Goal: Information Seeking & Learning: Find specific page/section

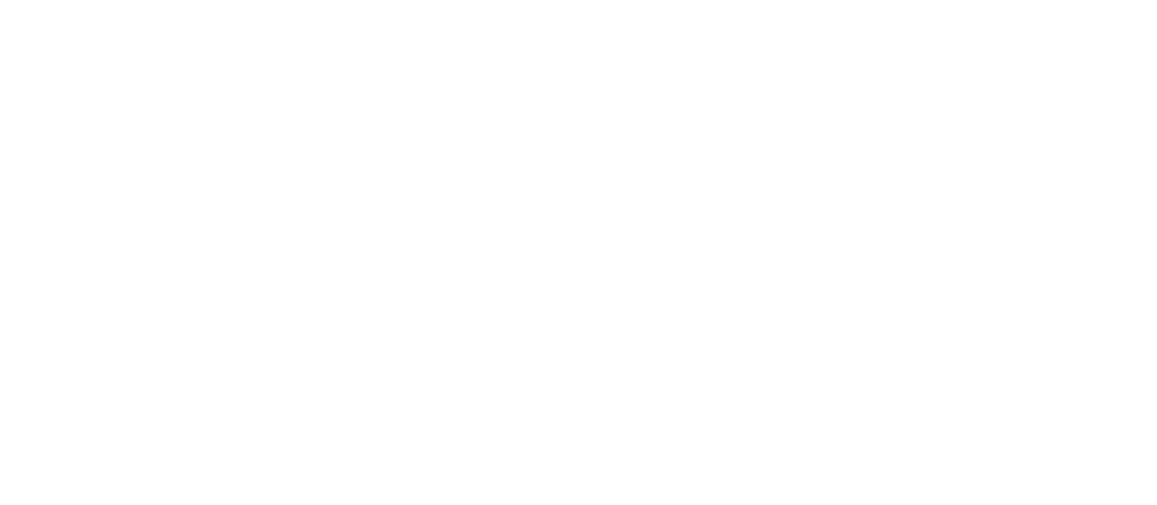
select select "es"
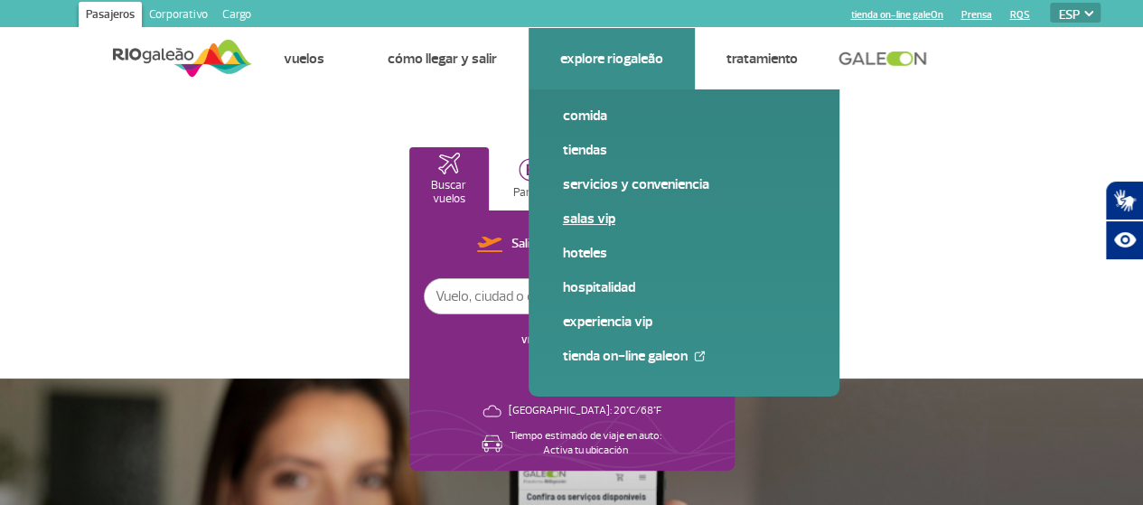
click at [586, 218] on link "Salas VIP" at bounding box center [684, 219] width 242 height 20
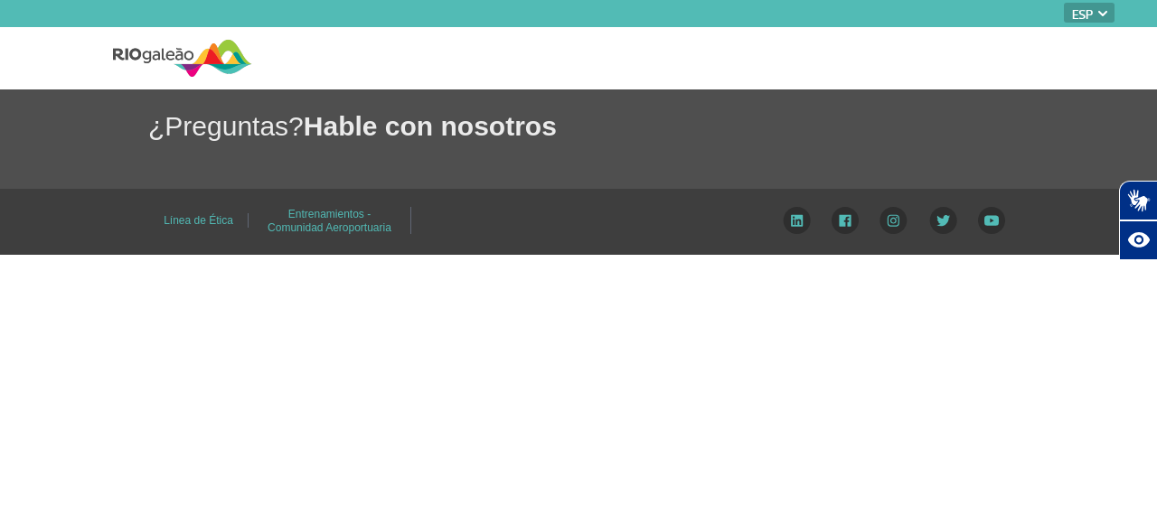
select select "es"
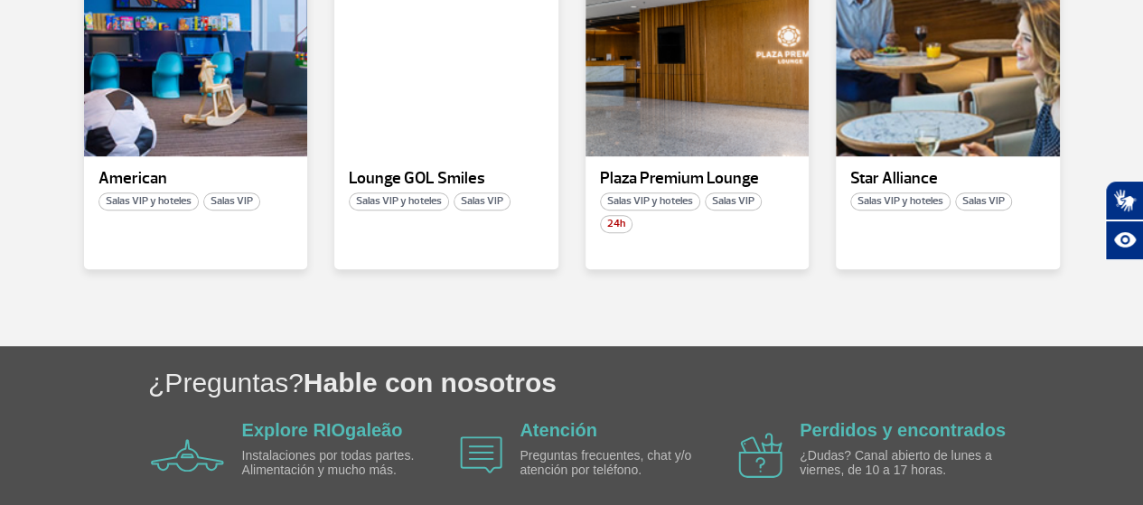
scroll to position [517, 0]
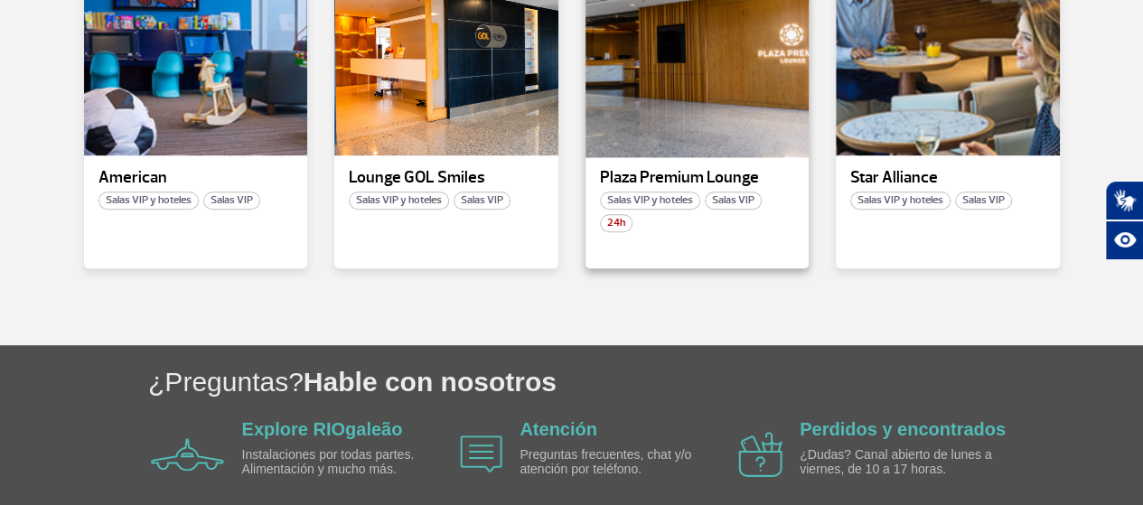
click at [679, 114] on div at bounding box center [697, 52] width 228 height 212
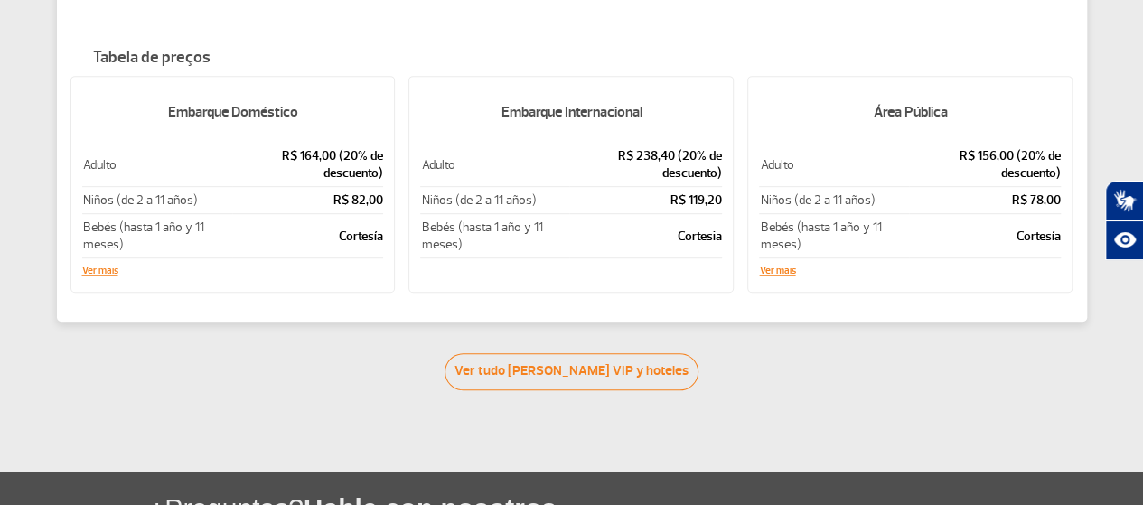
scroll to position [443, 0]
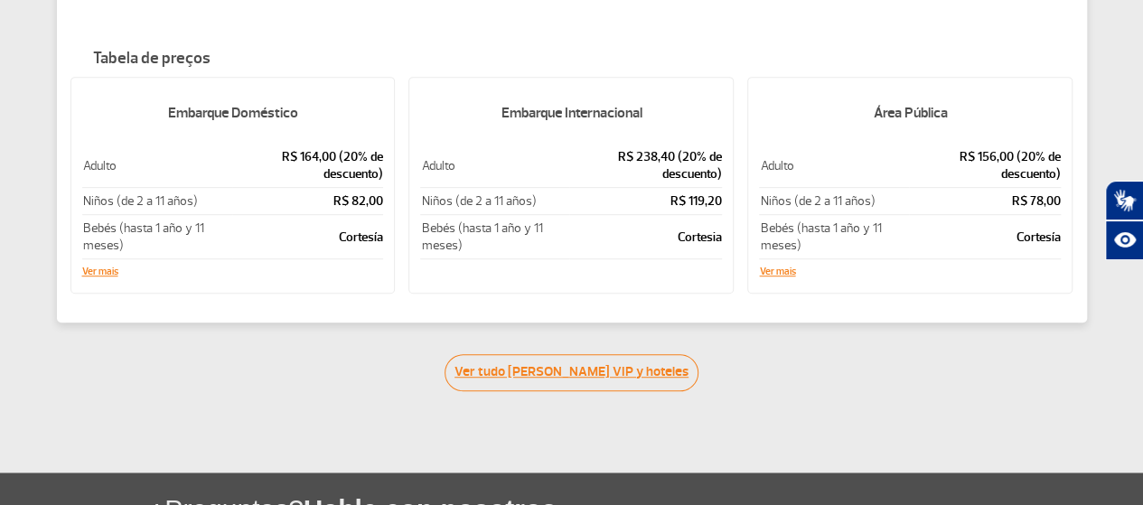
click at [562, 354] on link "Ver tudo [PERSON_NAME] VIP y hoteles" at bounding box center [572, 372] width 254 height 37
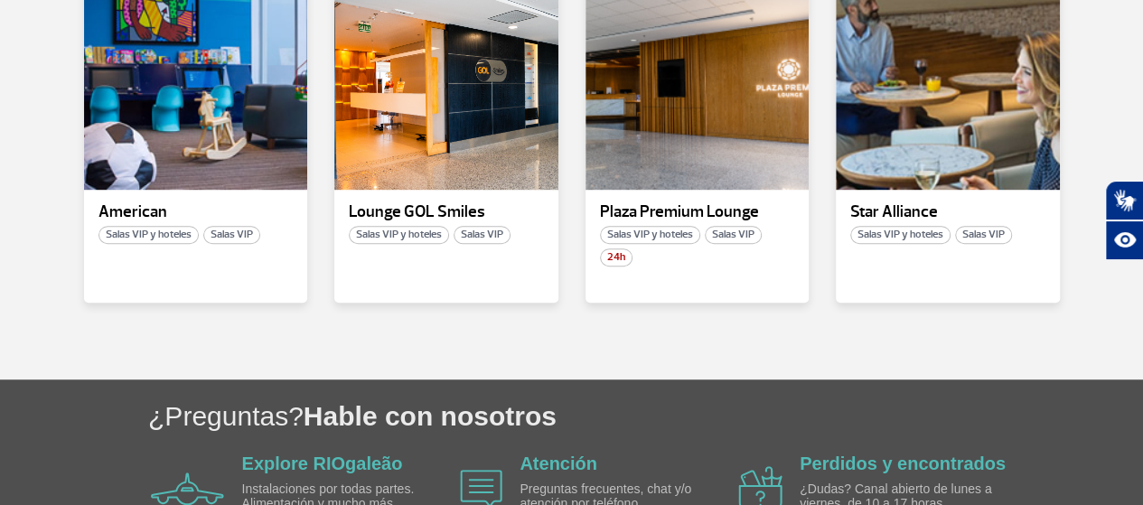
scroll to position [466, 0]
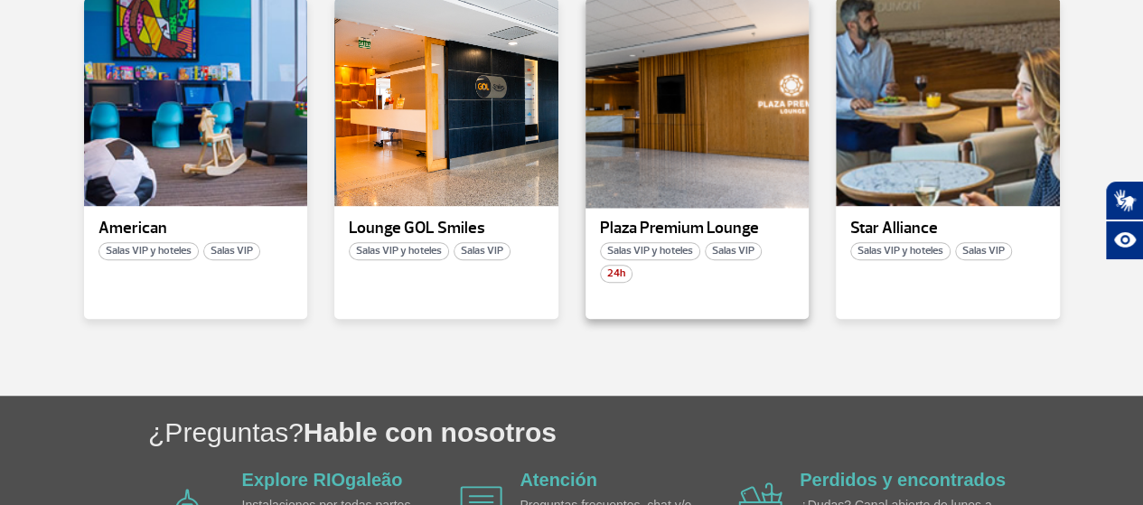
click at [654, 169] on div at bounding box center [697, 102] width 228 height 212
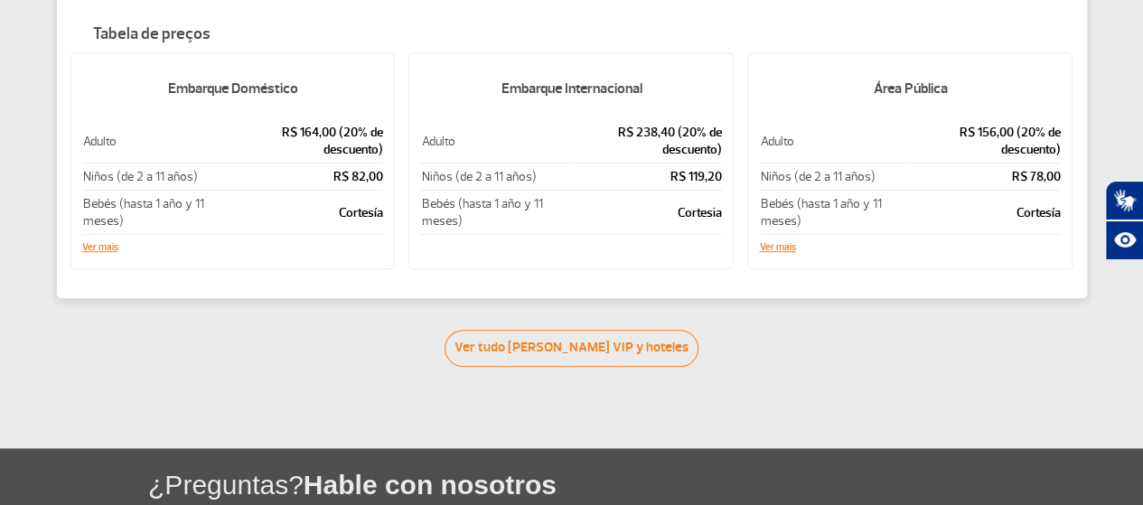
scroll to position [469, 0]
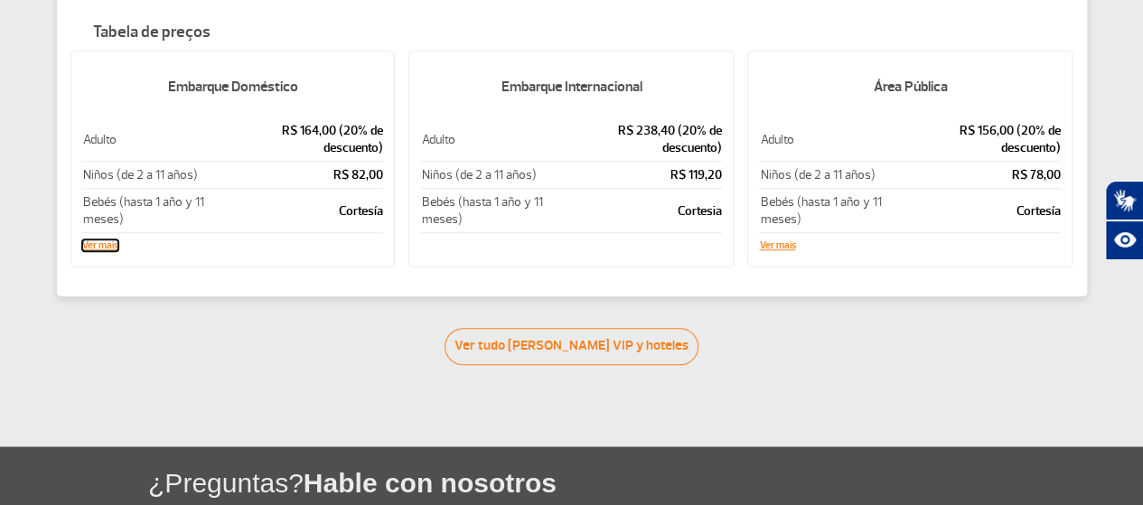
click at [105, 240] on button "Ver mais" at bounding box center [100, 245] width 36 height 11
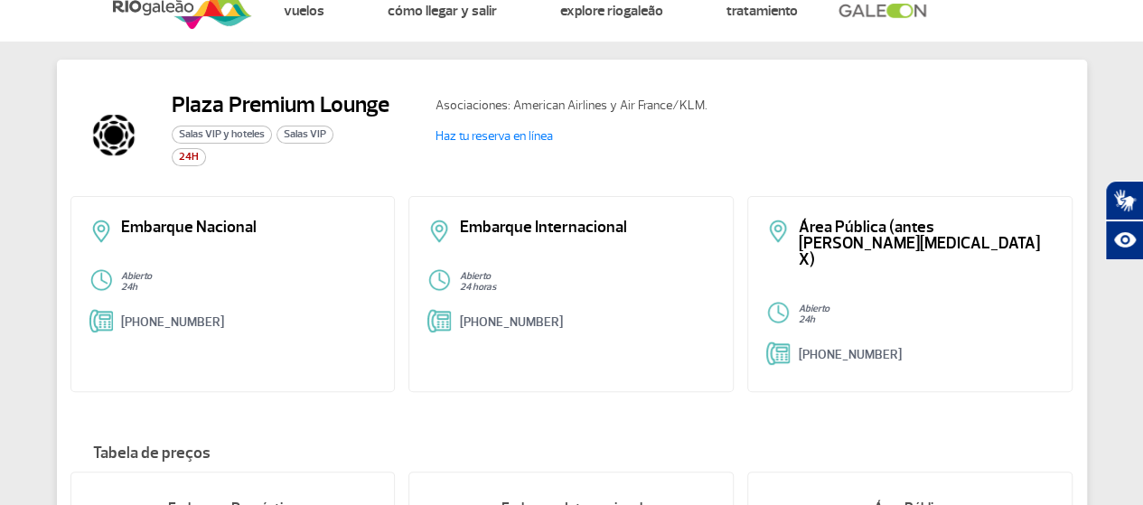
scroll to position [0, 0]
